Goal: Transaction & Acquisition: Purchase product/service

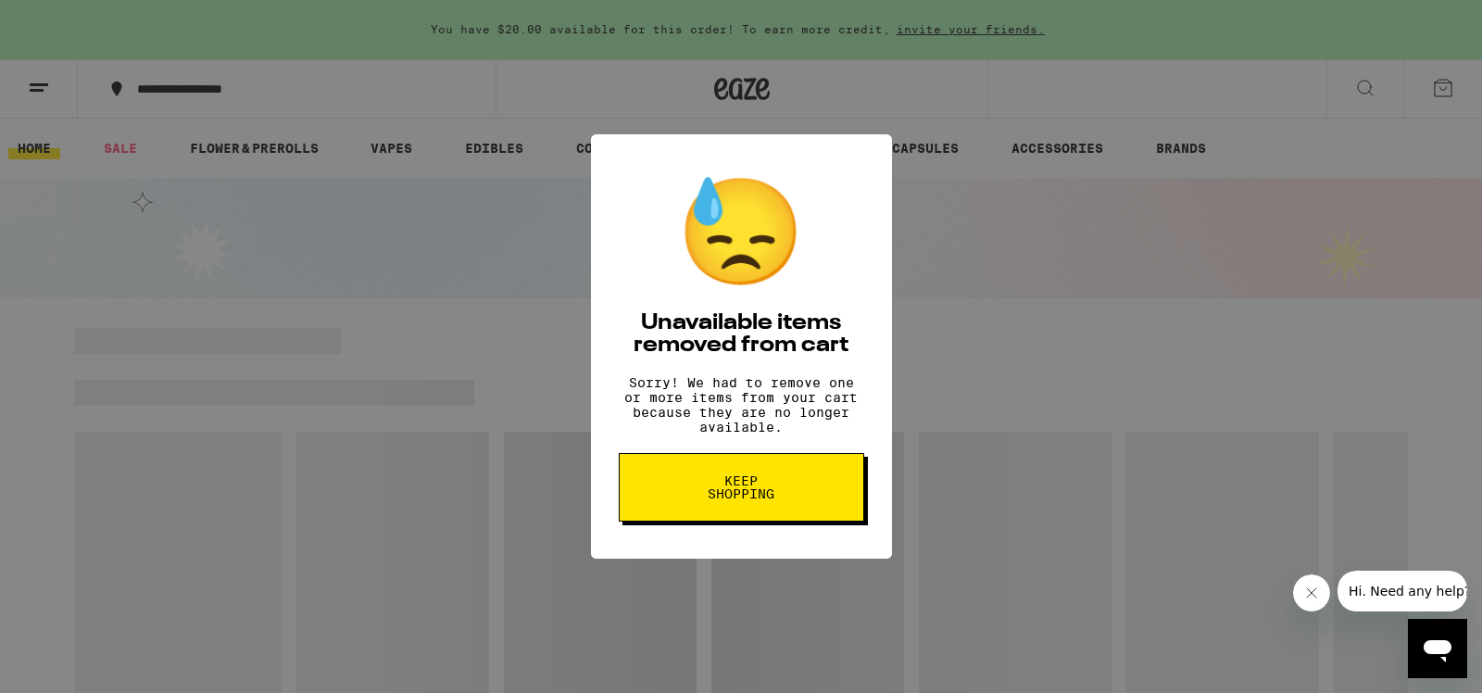
click at [722, 500] on span "Keep Shopping" at bounding box center [741, 487] width 95 height 26
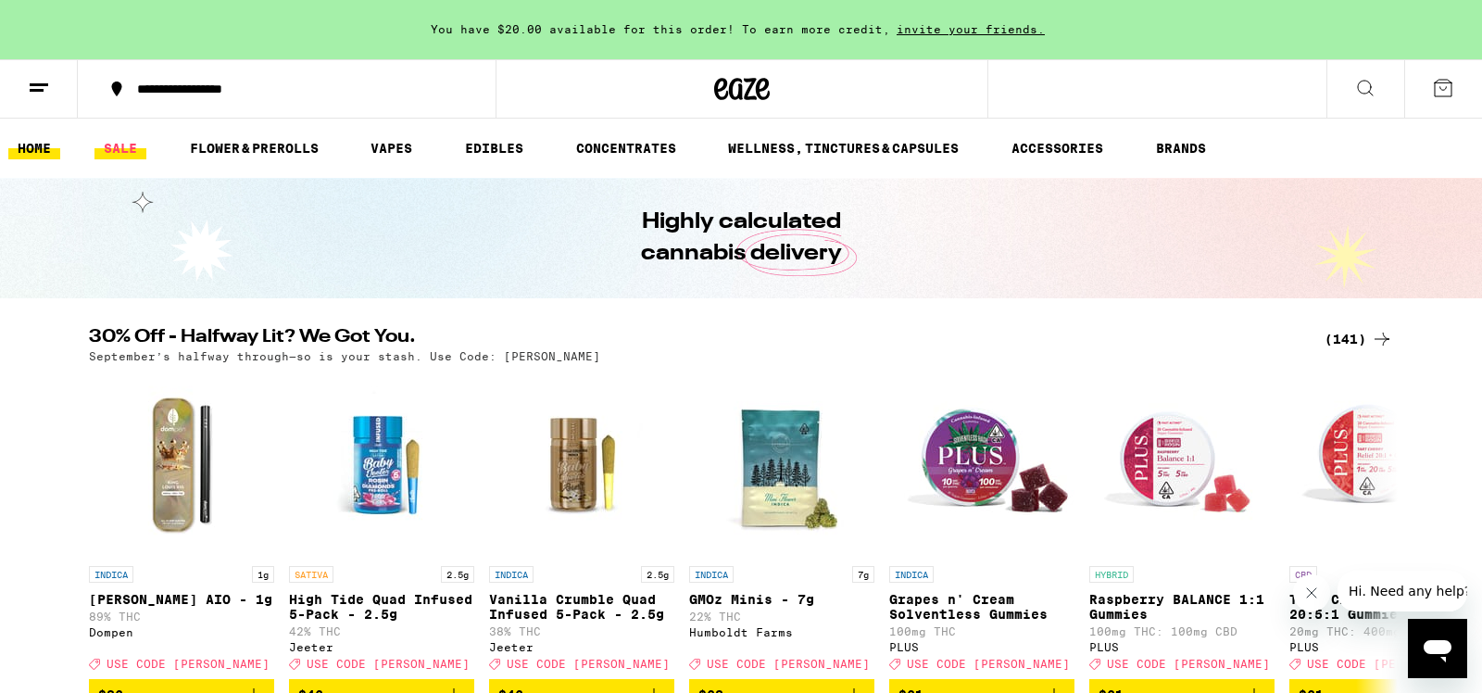
click at [119, 147] on link "SALE" at bounding box center [120, 148] width 52 height 22
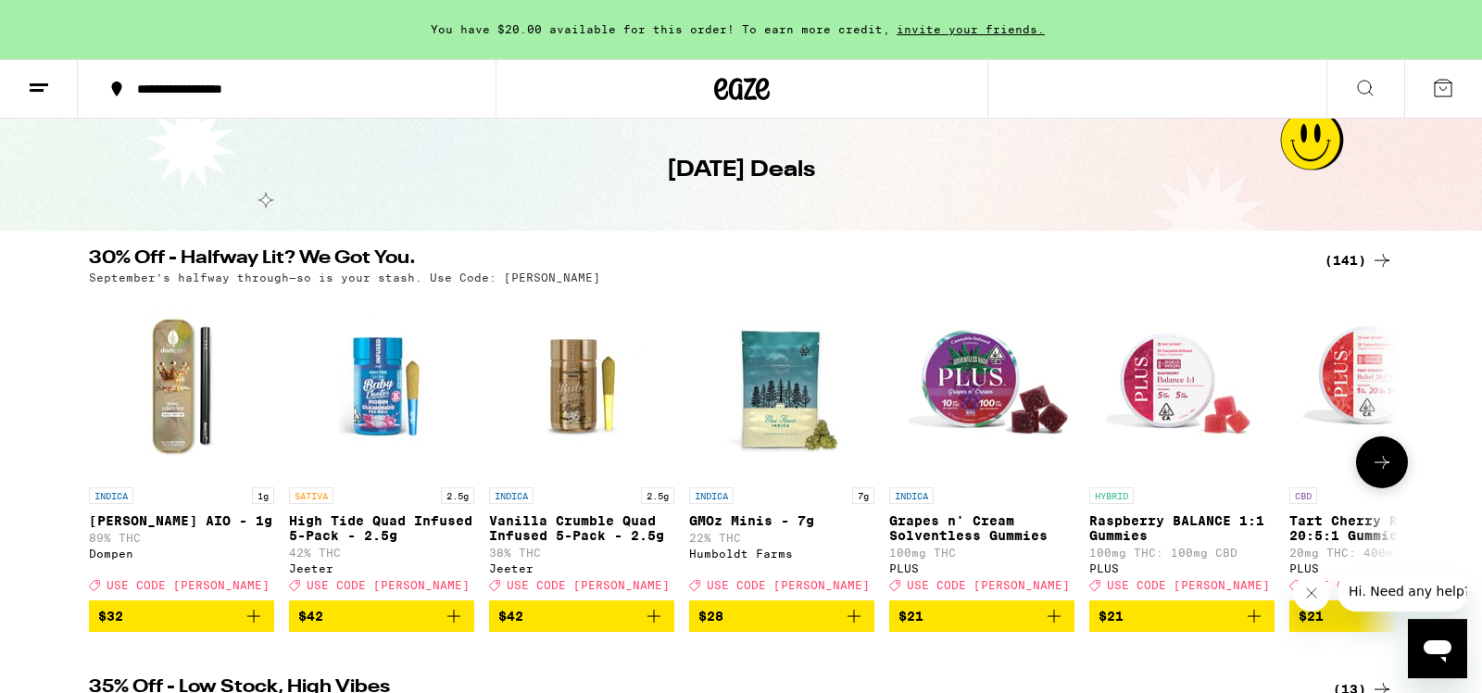
scroll to position [97, 0]
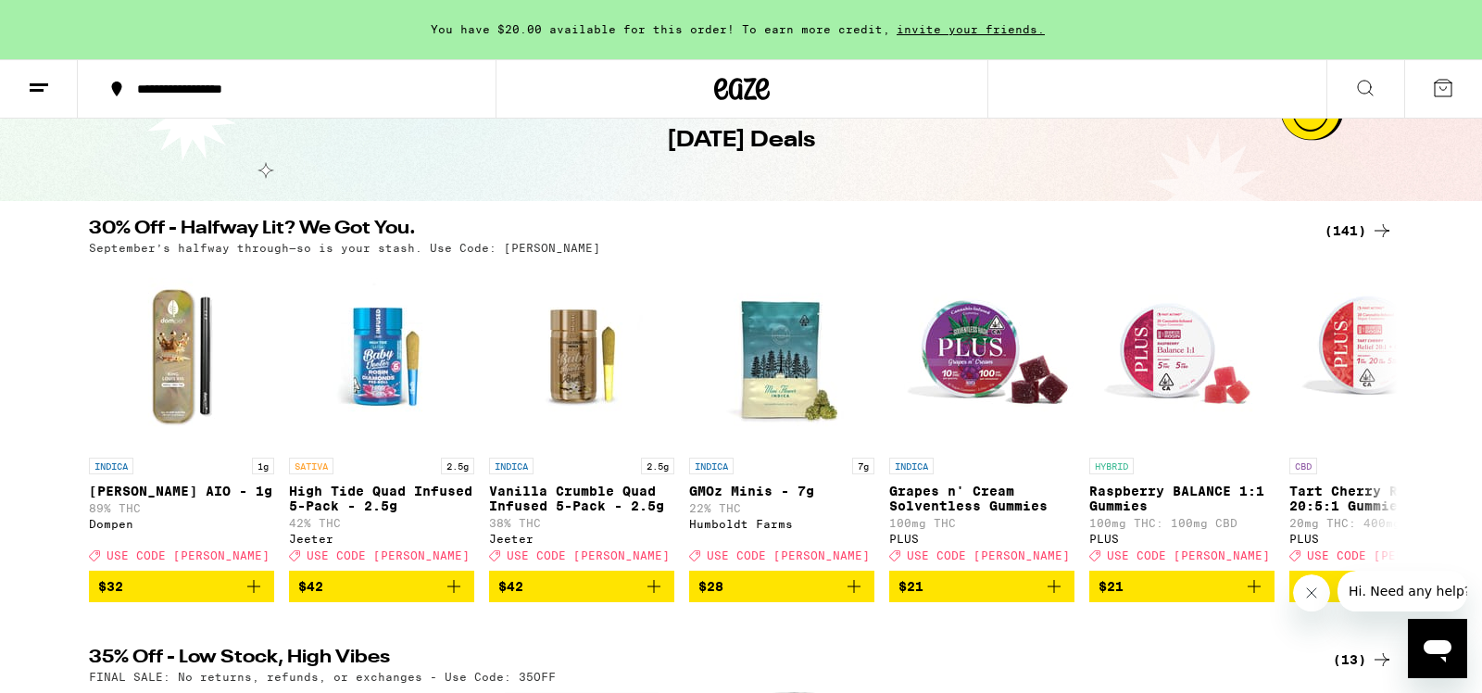
click at [1356, 231] on div "(141)" at bounding box center [1358, 230] width 69 height 22
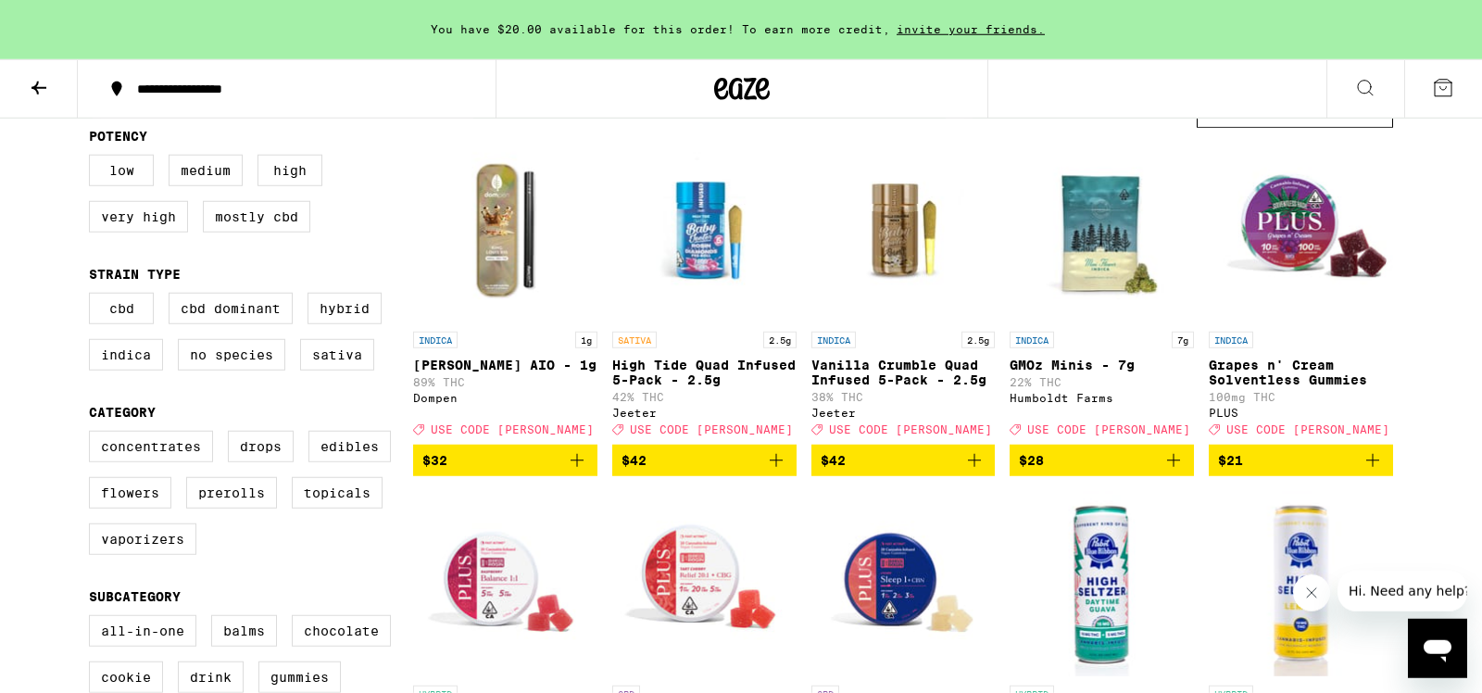
scroll to position [194, 0]
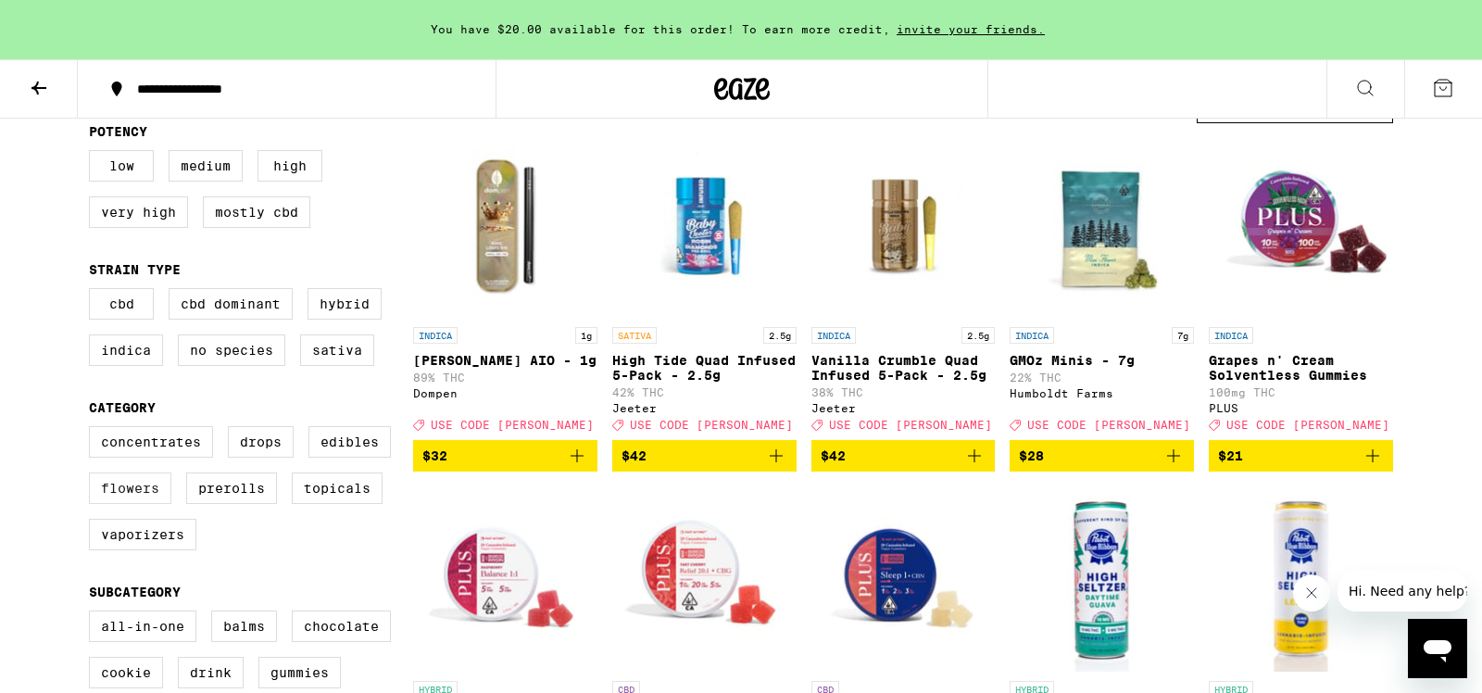
click at [141, 504] on label "Flowers" at bounding box center [130, 487] width 82 height 31
click at [94, 430] on input "Flowers" at bounding box center [93, 429] width 1 height 1
checkbox input "true"
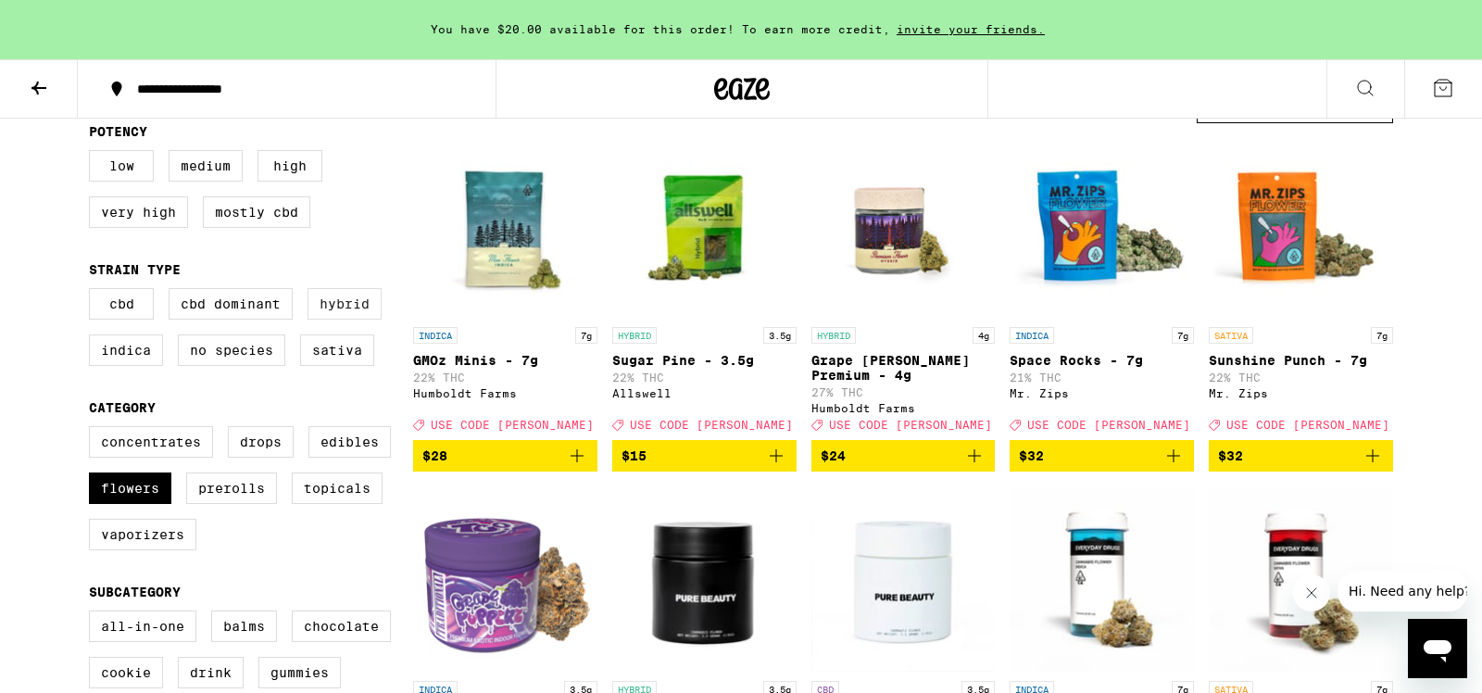
click at [336, 313] on label "Hybrid" at bounding box center [344, 303] width 74 height 31
click at [94, 292] on input "Hybrid" at bounding box center [93, 291] width 1 height 1
checkbox input "true"
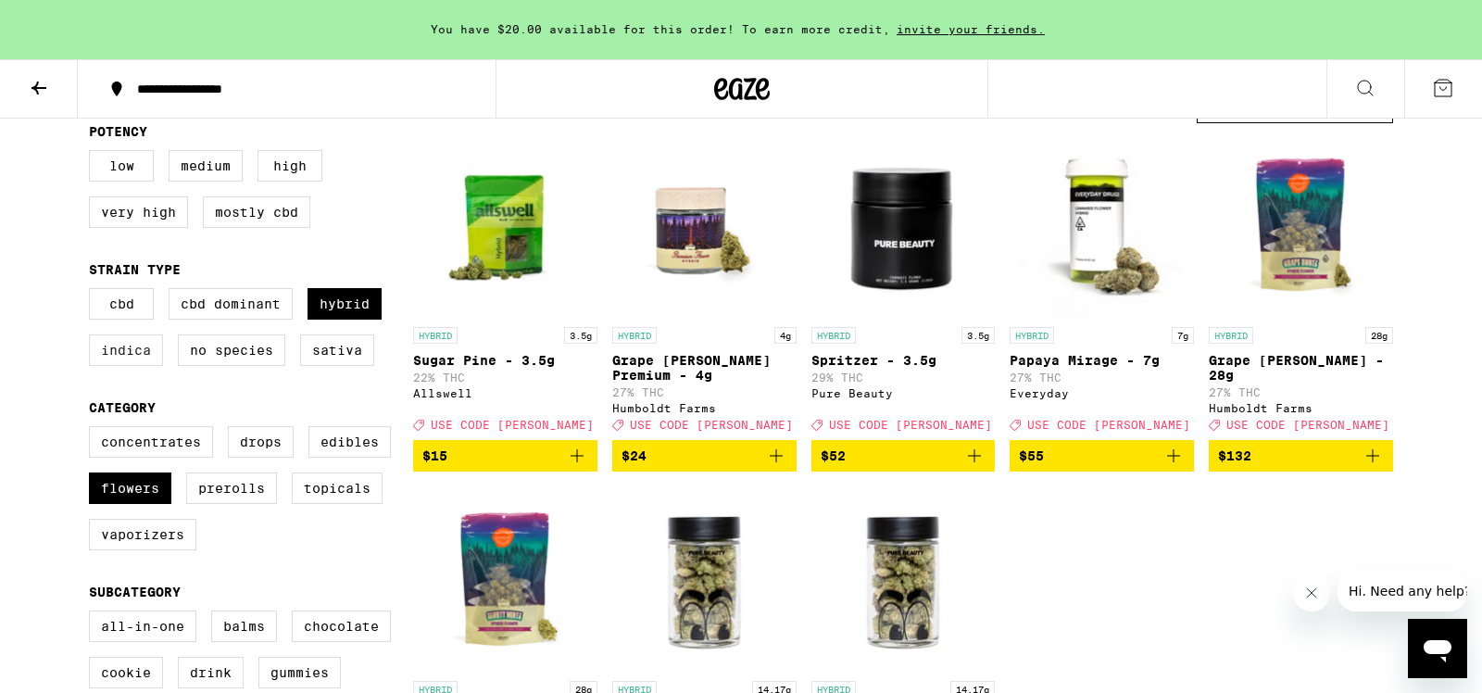
click at [128, 361] on label "Indica" at bounding box center [126, 349] width 74 height 31
click at [94, 292] on input "Indica" at bounding box center [93, 291] width 1 height 1
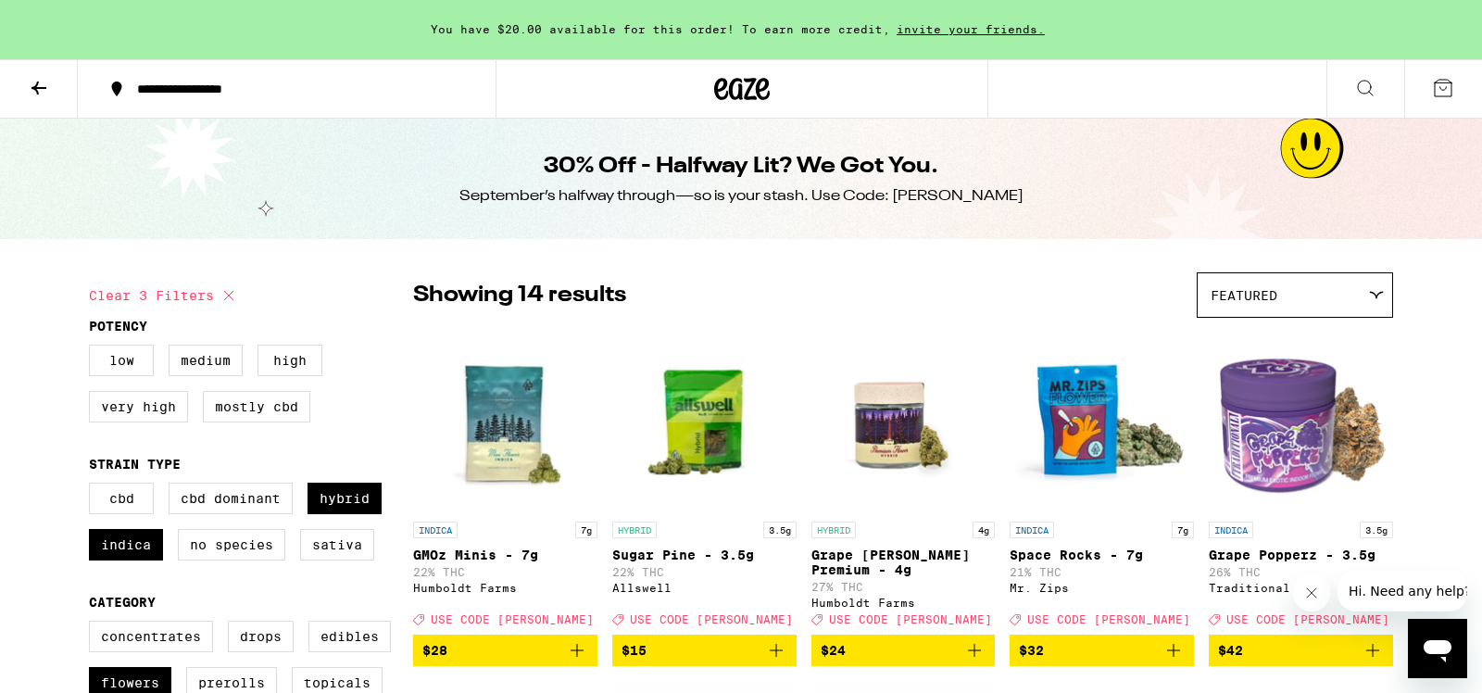
checkbox input "false"
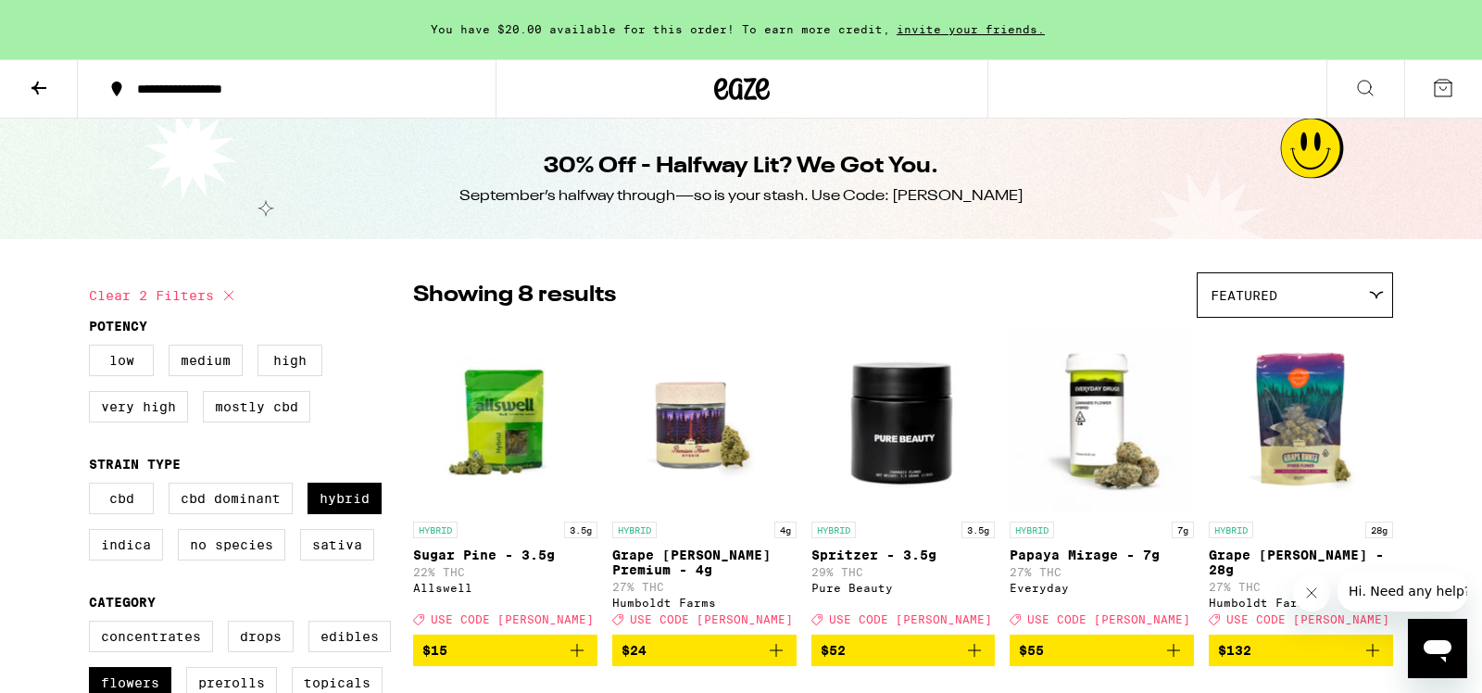
checkbox input "false"
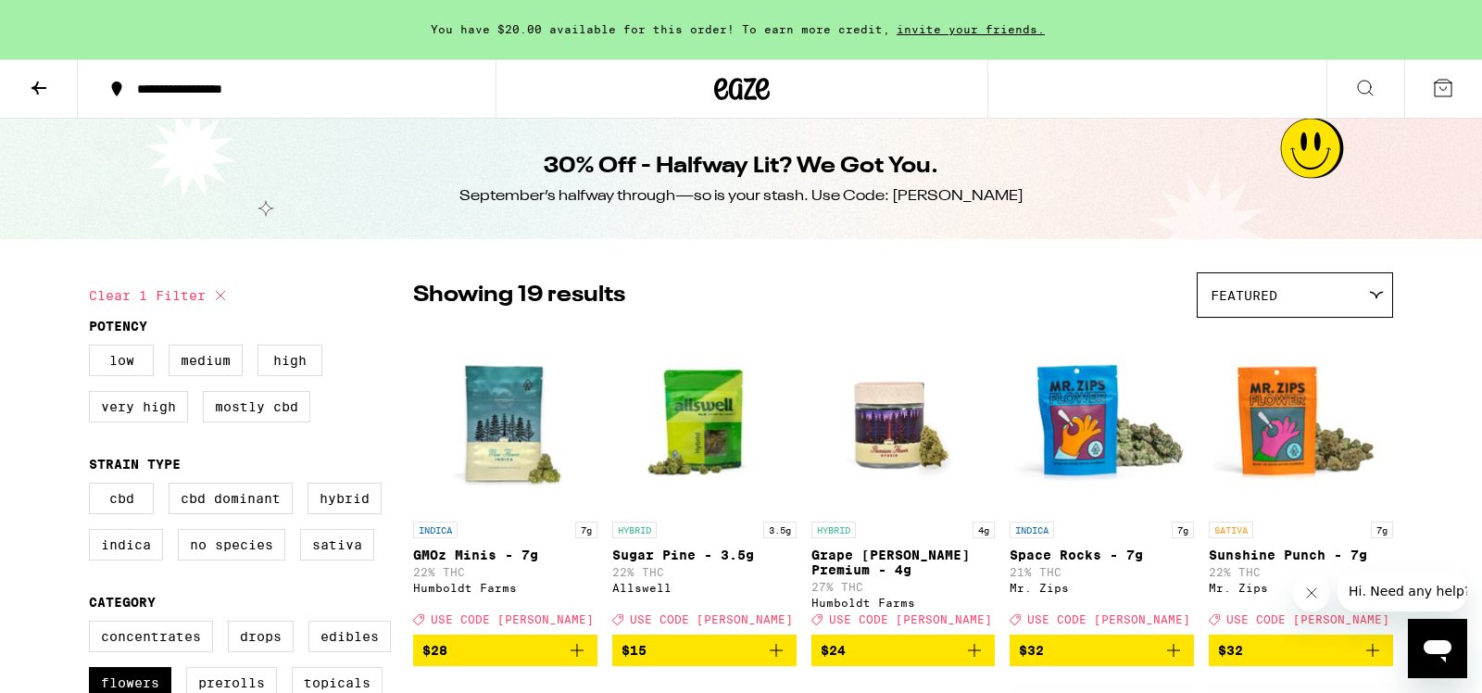
checkbox input "false"
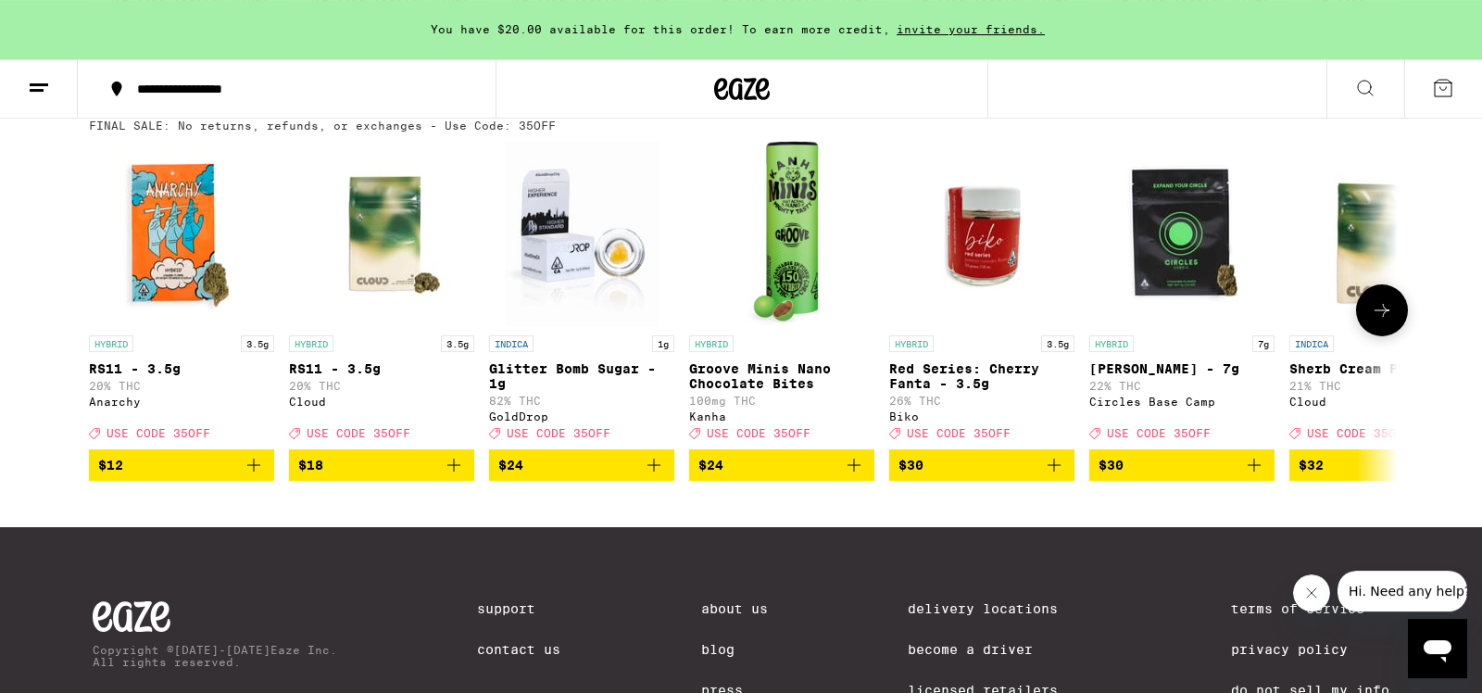
scroll to position [517, 0]
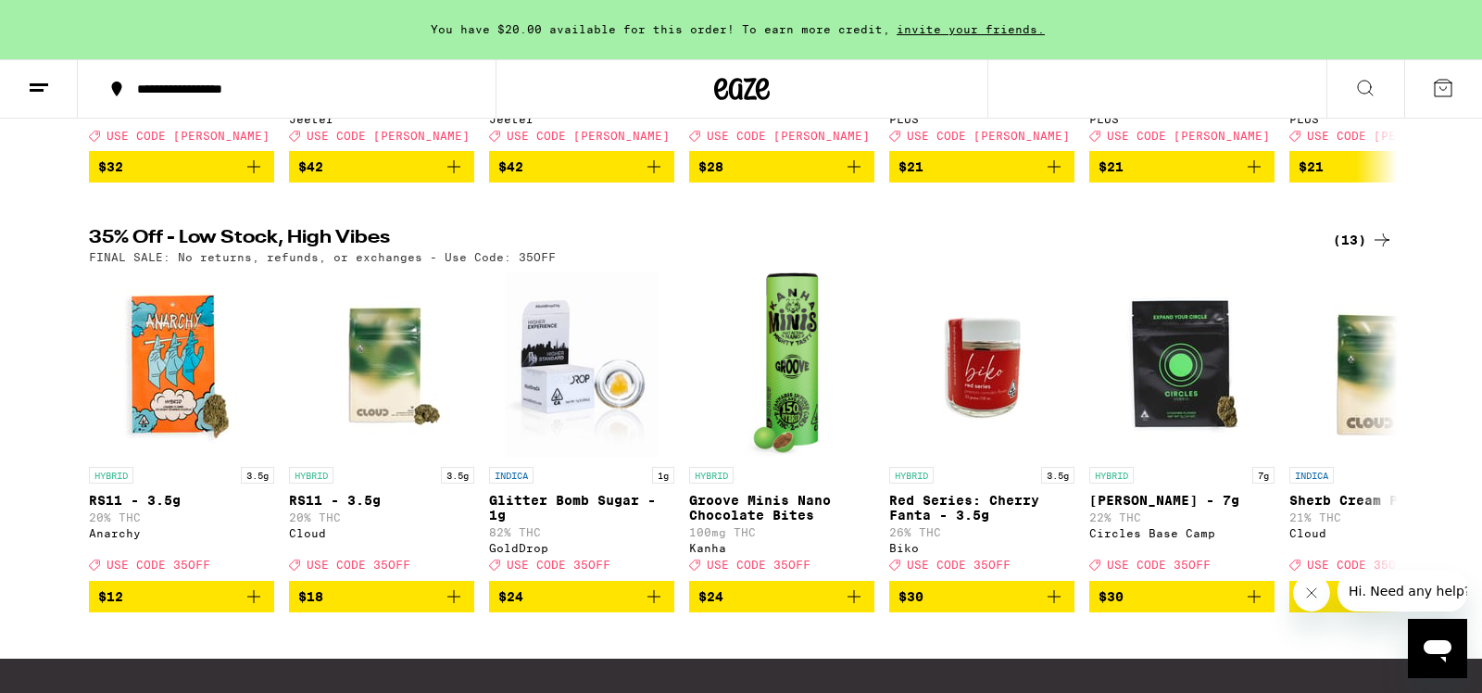
click at [1356, 251] on div "(13)" at bounding box center [1362, 240] width 60 height 22
